Goal: Task Accomplishment & Management: Use online tool/utility

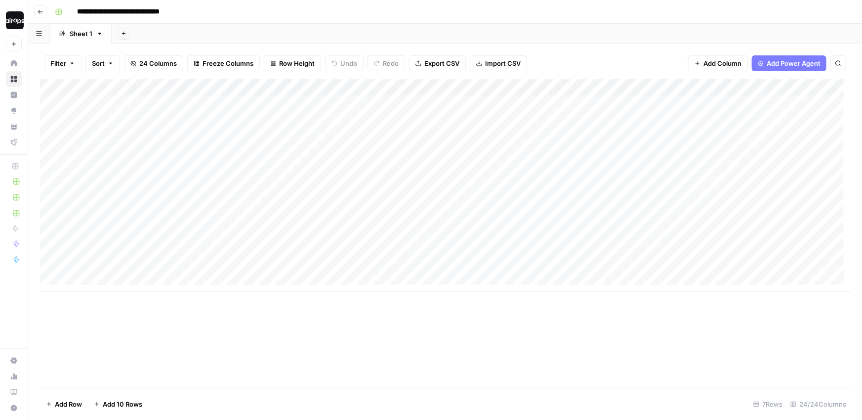
click at [11, 20] on img "Workspace: Dille-Sandbox" at bounding box center [15, 20] width 18 height 18
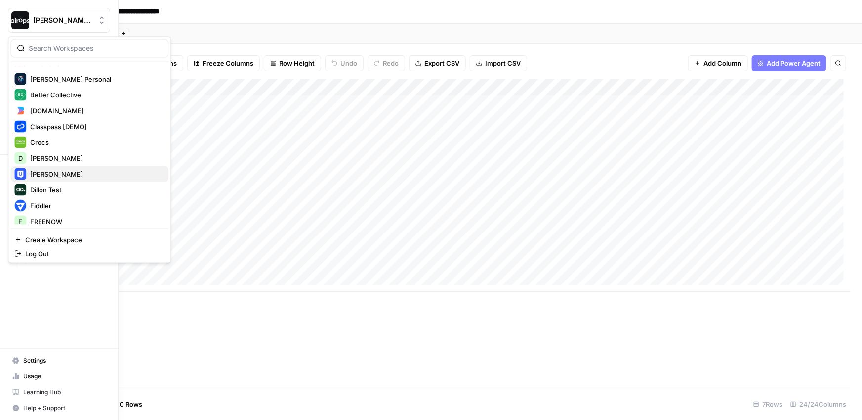
scroll to position [202, 0]
click at [49, 153] on span "Desjardins" at bounding box center [95, 157] width 130 height 10
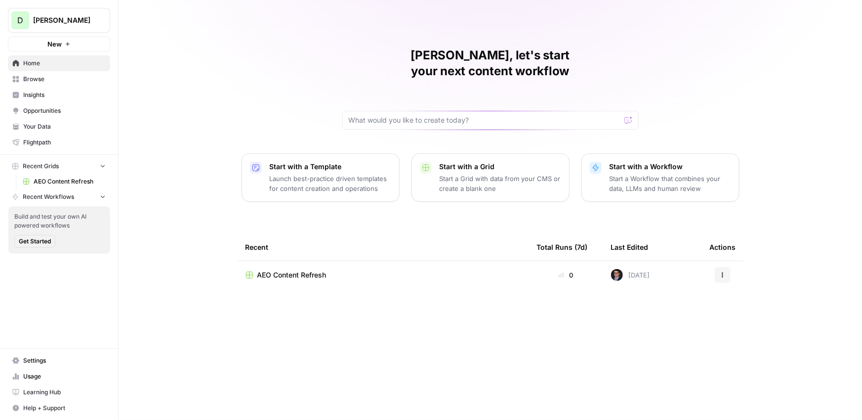
click at [45, 355] on link "Settings" at bounding box center [59, 360] width 102 height 16
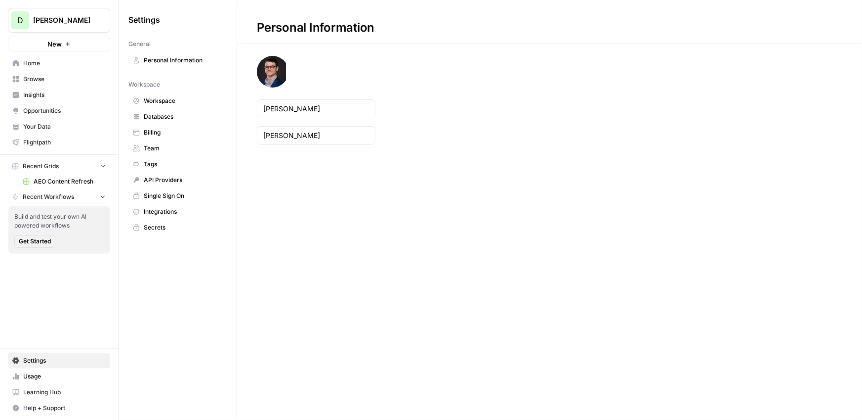
click at [30, 66] on span "Home" at bounding box center [64, 63] width 83 height 9
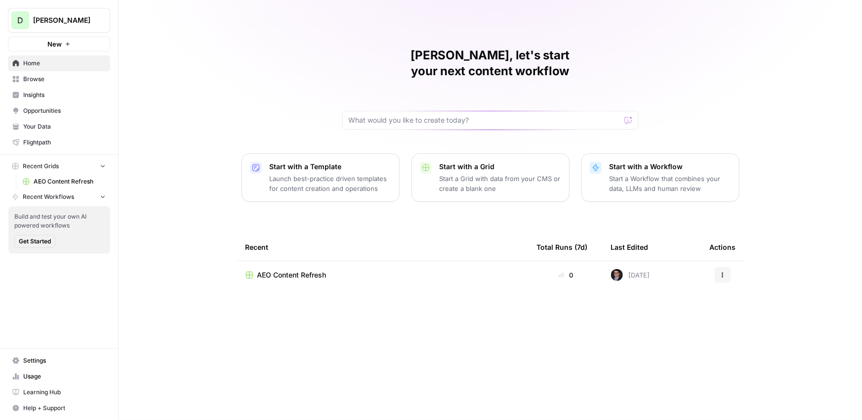
click at [40, 87] on link "Insights" at bounding box center [59, 95] width 102 height 16
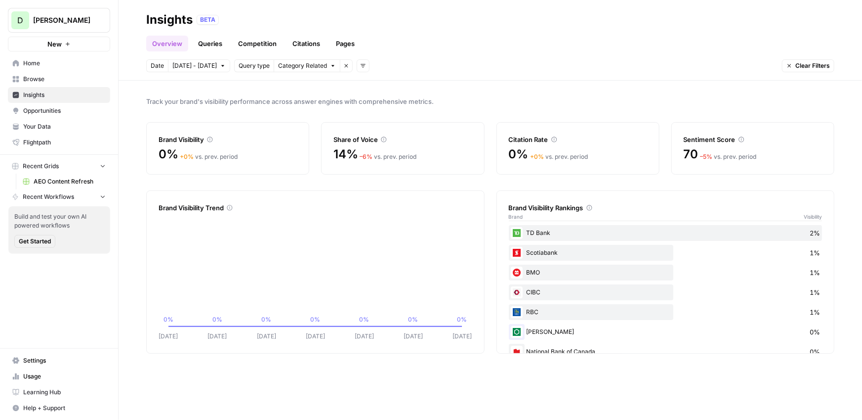
click at [43, 356] on span "Settings" at bounding box center [64, 360] width 83 height 9
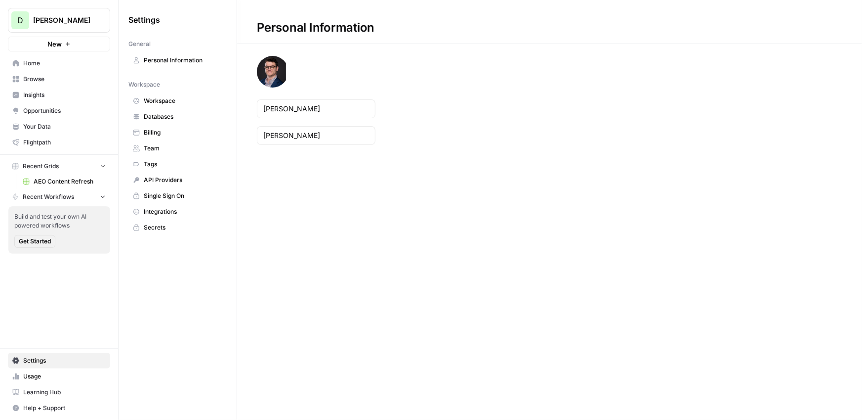
click at [154, 145] on span "Team" at bounding box center [183, 148] width 79 height 9
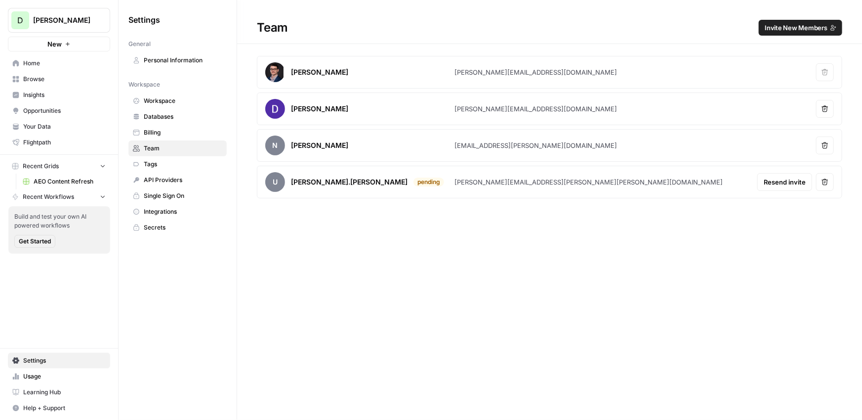
click at [826, 182] on icon "button" at bounding box center [825, 181] width 7 height 7
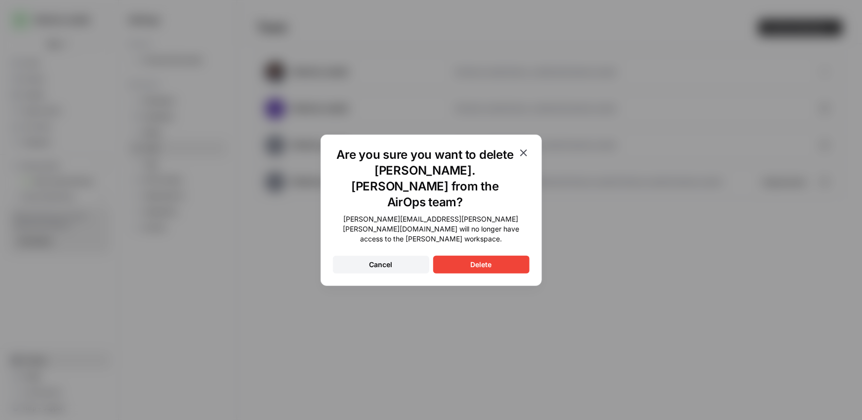
click at [466, 256] on button "Delete" at bounding box center [481, 265] width 96 height 18
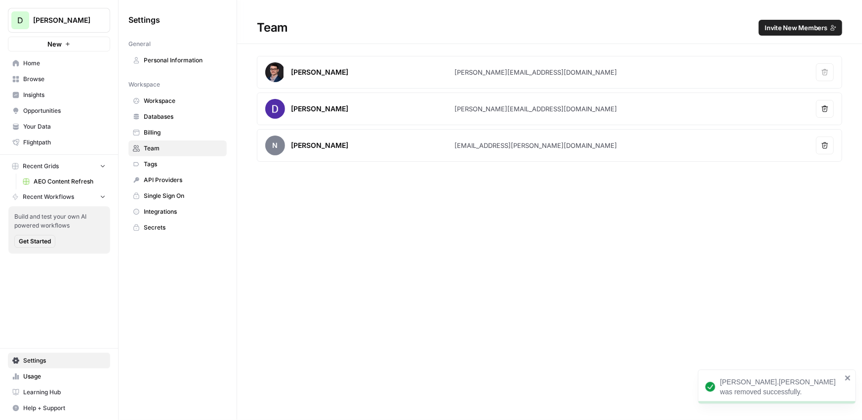
click at [827, 149] on button "Remove user" at bounding box center [826, 145] width 18 height 18
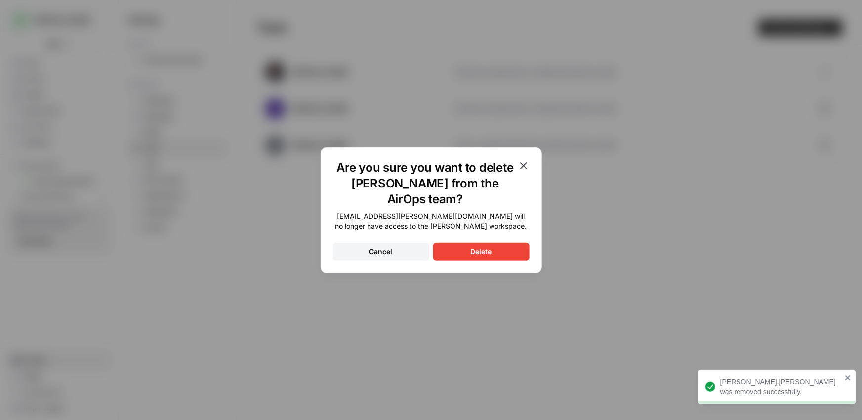
click at [476, 253] on div "Delete" at bounding box center [481, 252] width 21 height 10
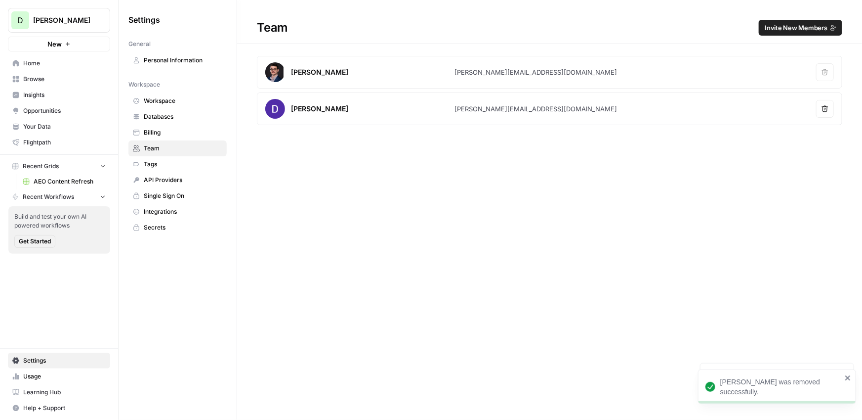
click at [457, 198] on div "Team Invite New Members Mike Dille mike@airops.com Remove user Dillon Hong dill…" at bounding box center [549, 210] width 625 height 420
click at [43, 60] on span "Home" at bounding box center [64, 63] width 83 height 9
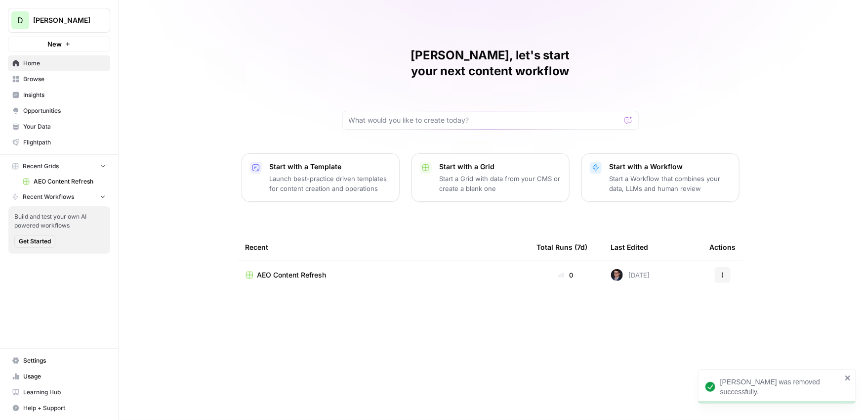
click at [326, 46] on div "Mike, let's start your next content workflow Start with a Template Launch best-…" at bounding box center [491, 210] width 744 height 420
click at [42, 26] on button "D Desjardins" at bounding box center [59, 20] width 102 height 25
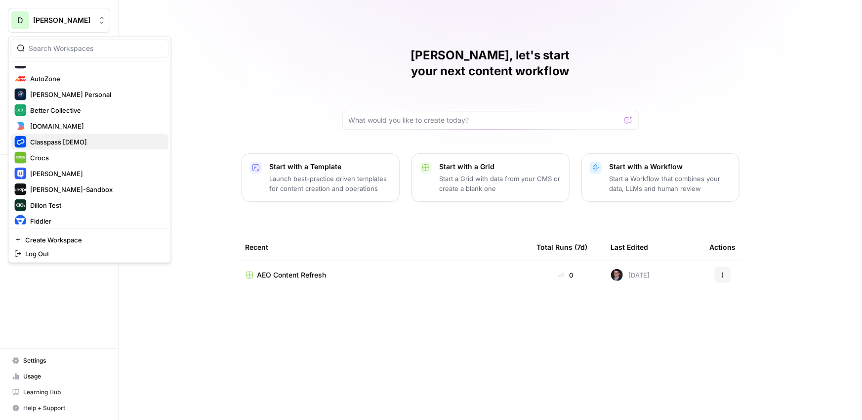
scroll to position [202, 0]
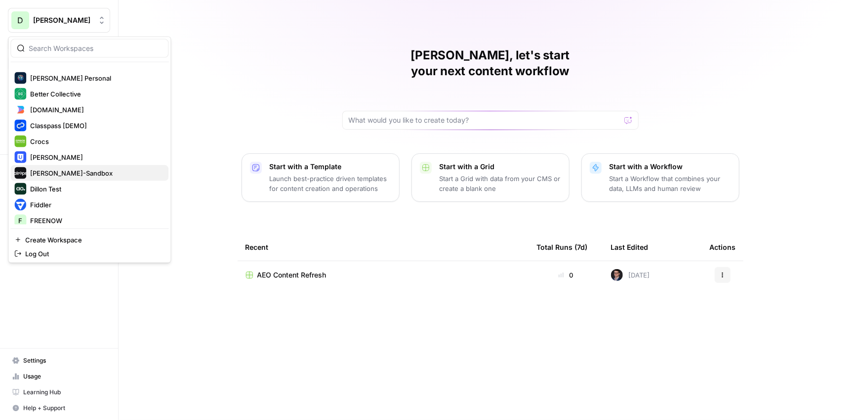
click at [60, 177] on div "[PERSON_NAME]-Sandbox" at bounding box center [89, 173] width 150 height 12
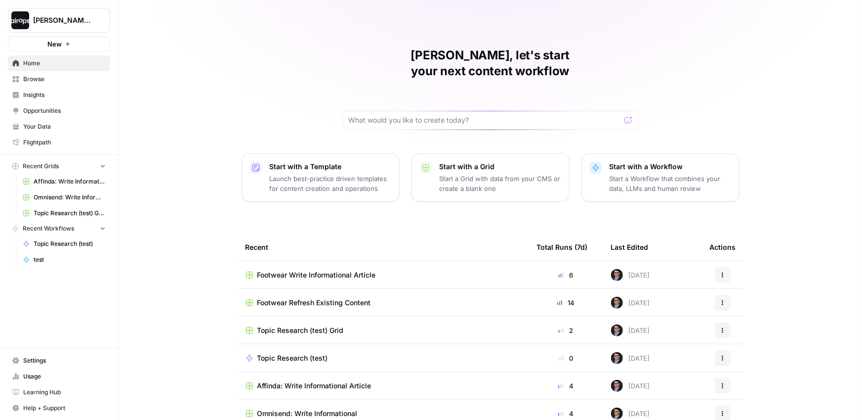
click at [175, 77] on div "[PERSON_NAME], let's start your next content workflow Start with a Template Lau…" at bounding box center [491, 235] width 744 height 471
click at [33, 76] on span "Browse" at bounding box center [64, 79] width 83 height 9
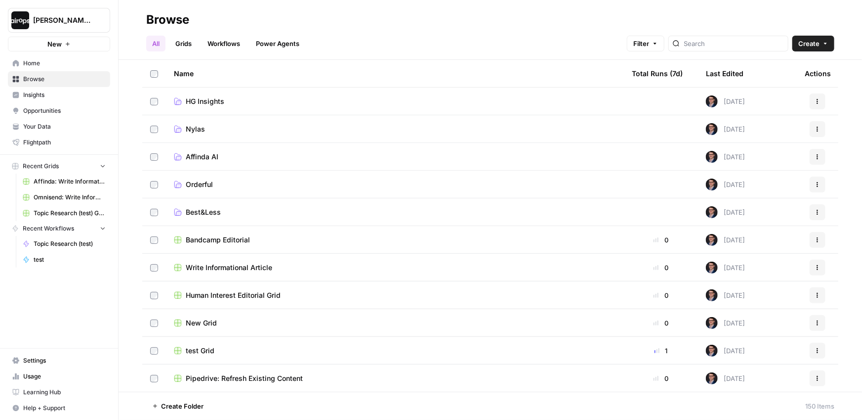
click at [201, 158] on span "Affinda AI" at bounding box center [202, 157] width 33 height 10
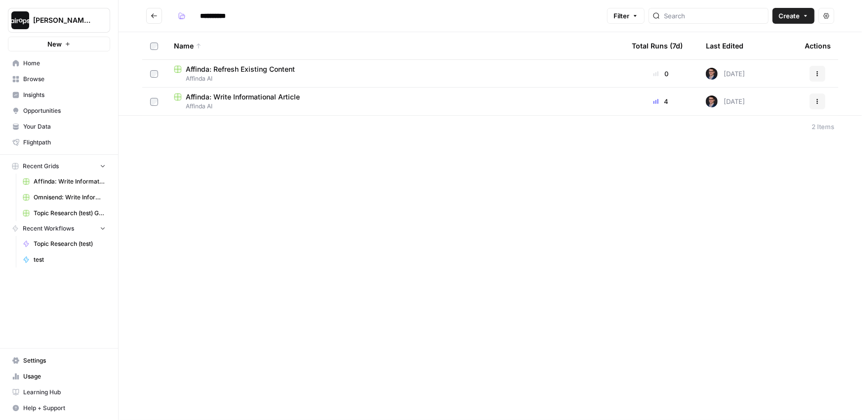
click at [231, 100] on span "Affinda: Write Informational Article" at bounding box center [243, 97] width 114 height 10
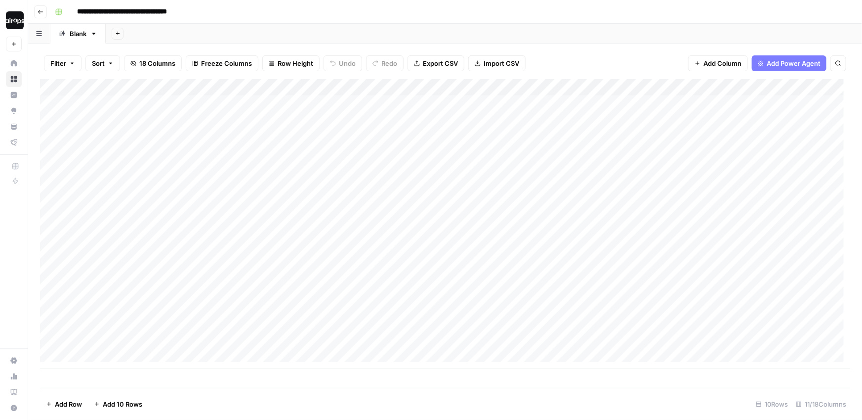
click at [376, 87] on div "Add Column" at bounding box center [445, 224] width 811 height 290
click at [339, 31] on div "Add Sheet" at bounding box center [484, 34] width 757 height 20
click at [477, 102] on div "Add Column" at bounding box center [445, 224] width 811 height 290
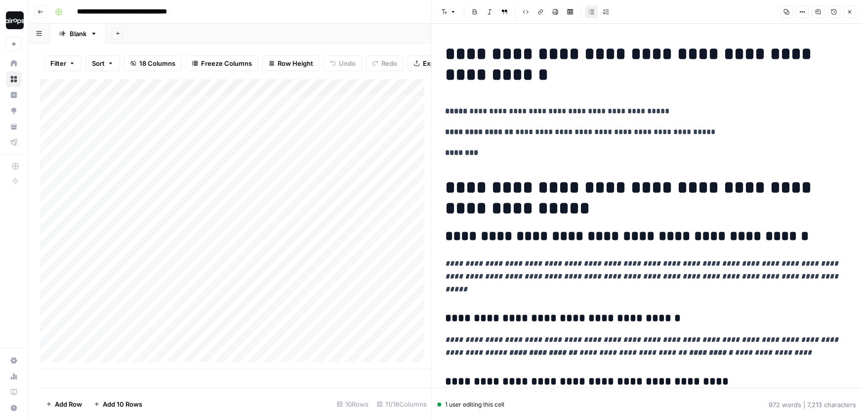
click at [853, 10] on button "Close" at bounding box center [850, 11] width 13 height 13
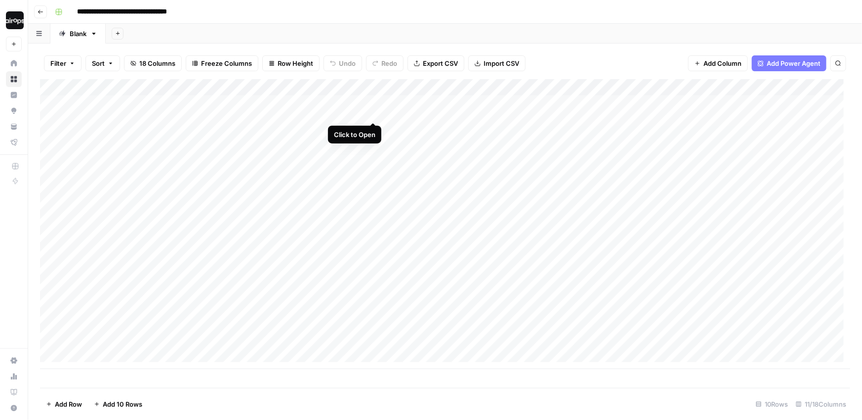
click at [375, 104] on div "Add Column" at bounding box center [445, 224] width 811 height 290
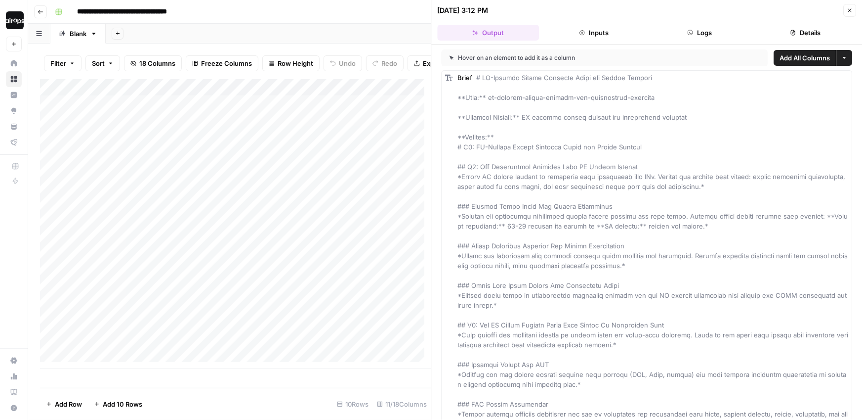
click at [586, 32] on button "Inputs" at bounding box center [594, 33] width 102 height 16
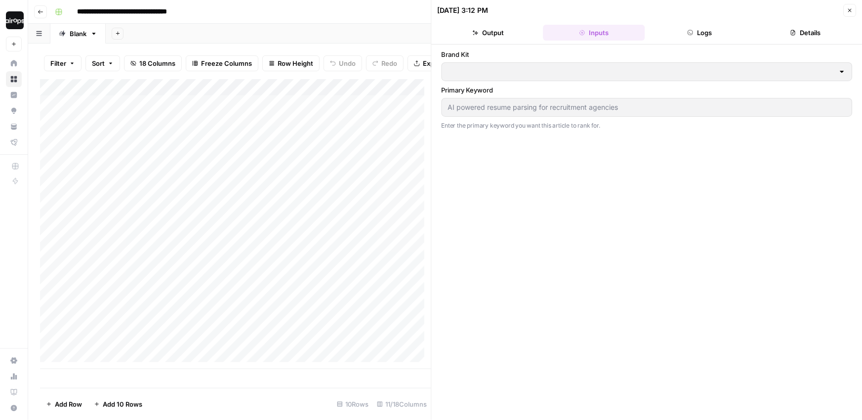
type input "Affinda"
click at [708, 34] on button "Logs" at bounding box center [700, 33] width 102 height 16
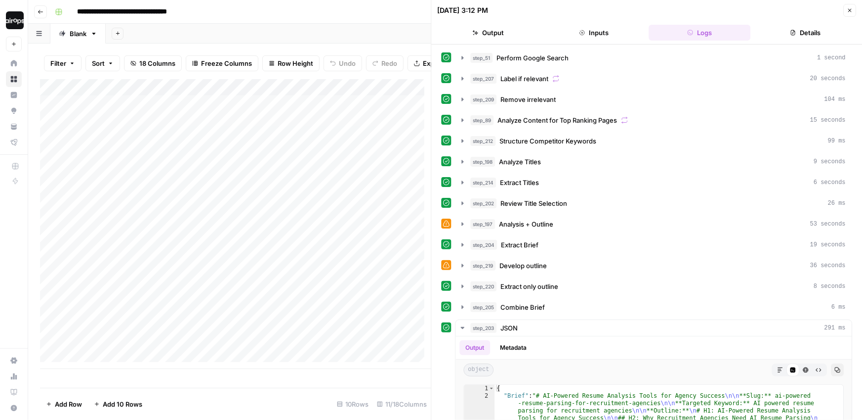
click at [804, 35] on button "Details" at bounding box center [806, 33] width 102 height 16
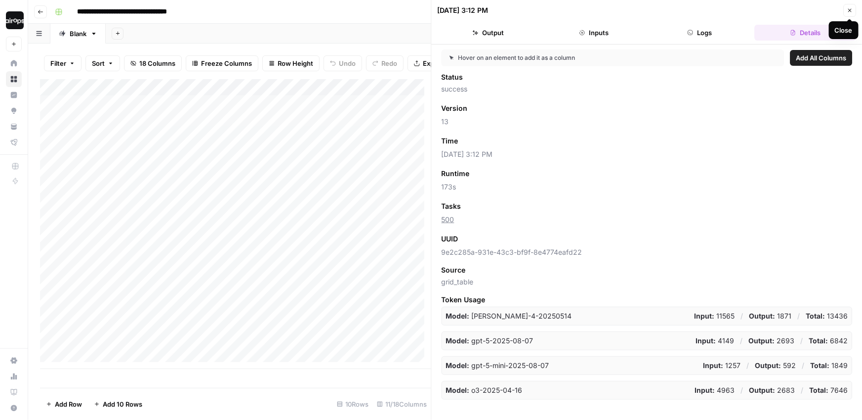
click at [852, 9] on icon "button" at bounding box center [850, 10] width 6 height 6
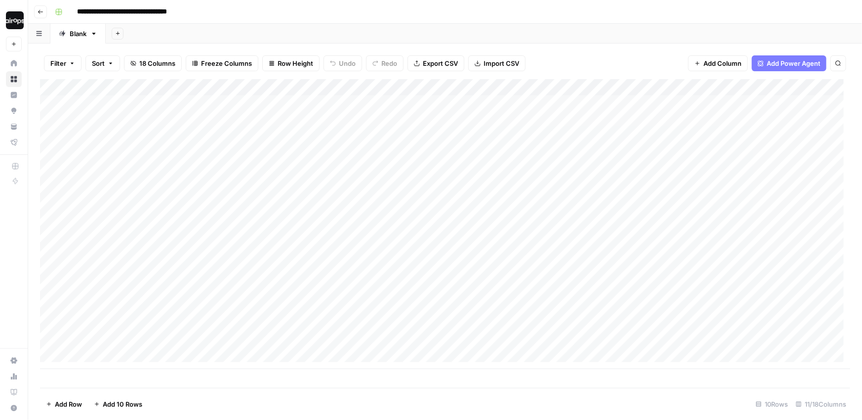
click at [737, 11] on div "**********" at bounding box center [452, 12] width 802 height 16
click at [368, 11] on div "**********" at bounding box center [452, 12] width 802 height 16
